Goal: Task Accomplishment & Management: Complete application form

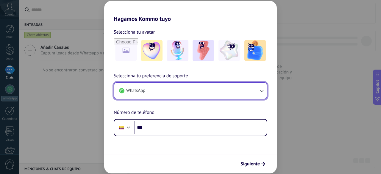
click at [169, 85] on button "WhatsApp" at bounding box center [190, 91] width 153 height 16
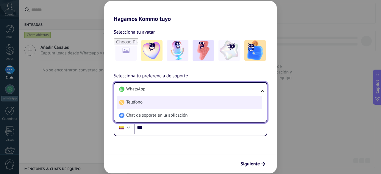
click at [158, 109] on li "Teléfono" at bounding box center [189, 102] width 145 height 13
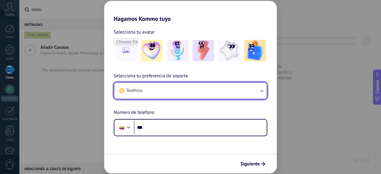
click at [167, 97] on button "Teléfono" at bounding box center [190, 91] width 153 height 16
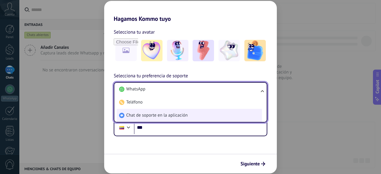
click at [174, 112] on li "Chat de soporte en la aplicación" at bounding box center [189, 115] width 145 height 13
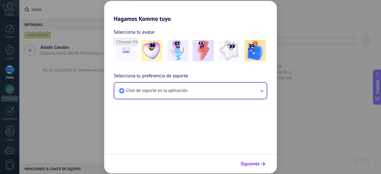
click at [256, 160] on button "Siguiente" at bounding box center [253, 164] width 30 height 10
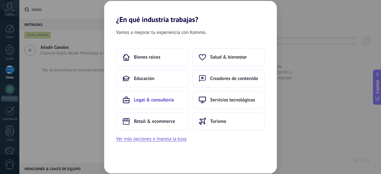
click at [153, 101] on span "Legal & consultoría" at bounding box center [154, 100] width 40 height 6
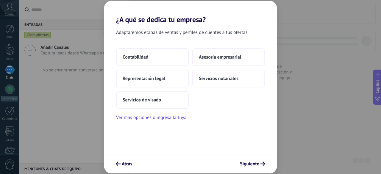
click at [153, 101] on span "Servicios de visado" at bounding box center [142, 100] width 38 height 6
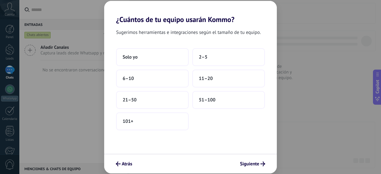
click at [153, 101] on button "21–50" at bounding box center [152, 100] width 73 height 18
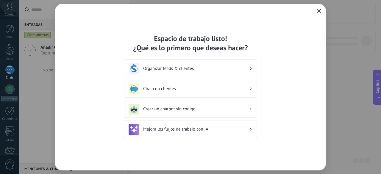
click at [322, 10] on button "button" at bounding box center [319, 11] width 8 height 8
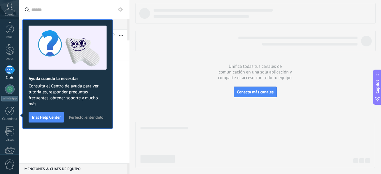
scroll to position [74, 0]
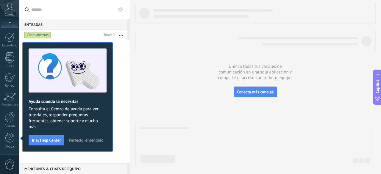
click at [85, 138] on span "Perfecto, entendido" at bounding box center [86, 140] width 35 height 4
